Goal: Information Seeking & Learning: Learn about a topic

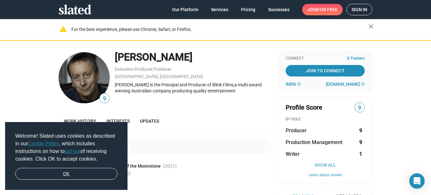
click at [64, 173] on link "OK" at bounding box center [66, 174] width 102 height 12
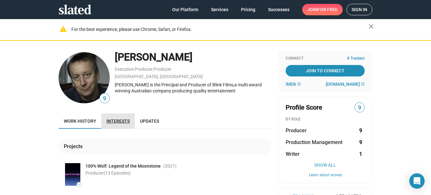
click at [118, 120] on span "Interests" at bounding box center [118, 121] width 23 height 5
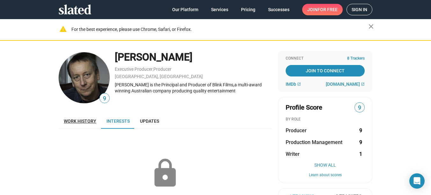
click at [78, 120] on span "Work history" at bounding box center [80, 121] width 33 height 5
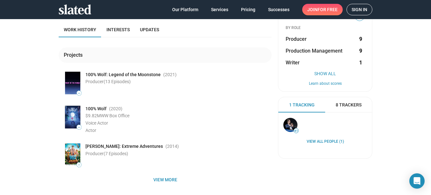
scroll to position [42, 0]
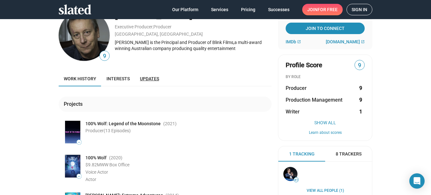
click at [146, 78] on span "Updates" at bounding box center [149, 78] width 19 height 5
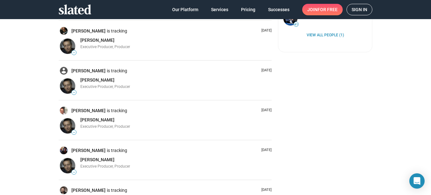
scroll to position [149, 0]
